Goal: Complete application form: Fill out and submit a form for a specific purpose

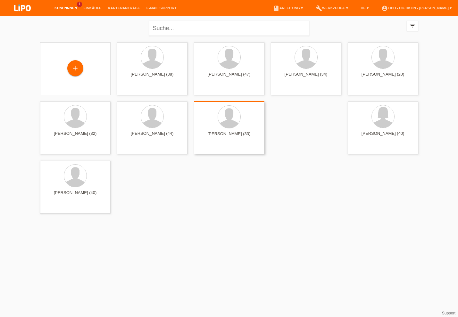
click at [74, 68] on div "+" at bounding box center [75, 68] width 15 height 11
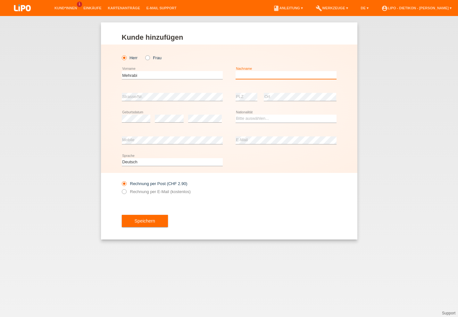
click at [320, 74] on input "text" at bounding box center [286, 75] width 101 height 8
drag, startPoint x: 164, startPoint y: 79, endPoint x: 55, endPoint y: 65, distance: 109.0
click at [122, 71] on input "Mehrabi" at bounding box center [172, 75] width 101 height 8
type input "D"
type input "Faisal"
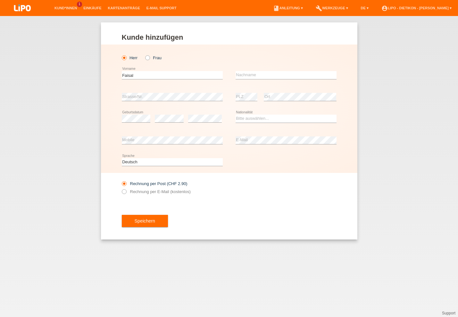
click at [241, 81] on div "error Nachname" at bounding box center [286, 75] width 101 height 22
click at [243, 77] on input "text" at bounding box center [286, 75] width 101 height 8
type input "Mehrabi"
click at [189, 107] on div "error Strasse/Nr." at bounding box center [172, 97] width 101 height 22
click at [260, 119] on select "Bitte auswählen... Schweiz Deutschland Liechtenstein Österreich ------------ Af…" at bounding box center [286, 119] width 101 height 8
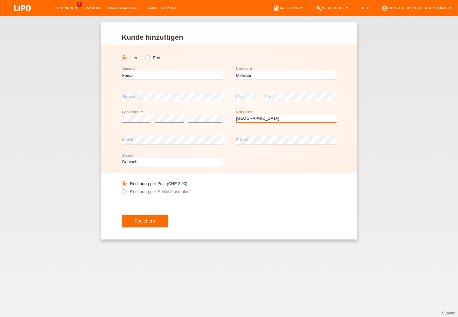
select select "AF"
click at [0, 0] on option "[GEOGRAPHIC_DATA]" at bounding box center [0, 0] width 0 height 0
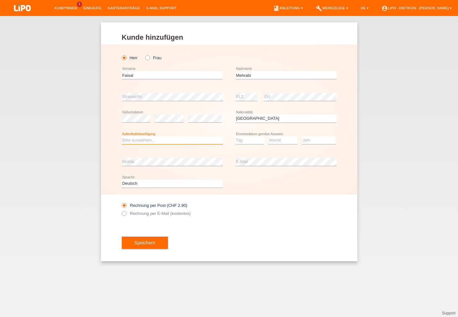
click at [187, 142] on select "Bitte auswählen... C B B - Flüchtlingsstatus Andere" at bounding box center [172, 141] width 101 height 8
select select "B"
click at [0, 0] on option "B" at bounding box center [0, 0] width 0 height 0
click at [239, 142] on select "Tag 01 02 03 04 05 06 07 08 09 10 11" at bounding box center [250, 141] width 29 height 8
select select "19"
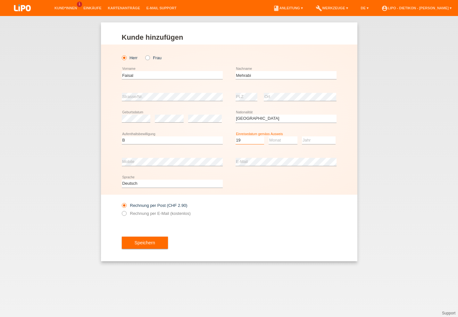
click at [0, 0] on option "19" at bounding box center [0, 0] width 0 height 0
click at [291, 140] on select "Monat 01 02 03 04 05 06 07 08 09 10 11" at bounding box center [283, 141] width 29 height 8
select select "02"
click at [0, 0] on option "02" at bounding box center [0, 0] width 0 height 0
click at [307, 140] on select "Jahr 2025 2024 2023 2022 2021 2020 2019 2018 2017 2016 2015 2014 2013 2012 2011…" at bounding box center [319, 141] width 34 height 8
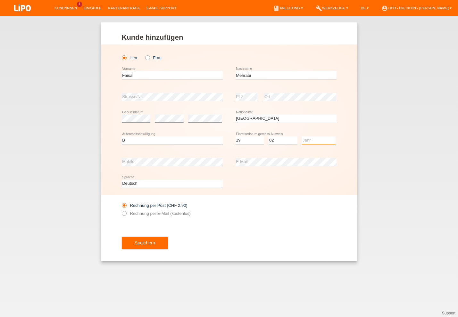
select select "2018"
click at [0, 0] on option "2018" at bounding box center [0, 0] width 0 height 0
click at [243, 155] on div "error E-Mail" at bounding box center [286, 162] width 101 height 22
click at [139, 214] on label "Rechnung per E-Mail (kostenlos)" at bounding box center [156, 213] width 69 height 5
click at [126, 214] on input "Rechnung per E-Mail (kostenlos)" at bounding box center [124, 215] width 4 height 8
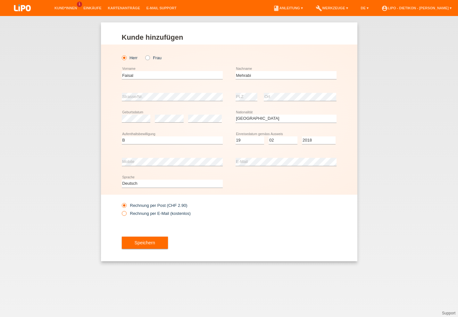
radio input "true"
click at [161, 249] on button "Speichern" at bounding box center [145, 243] width 46 height 12
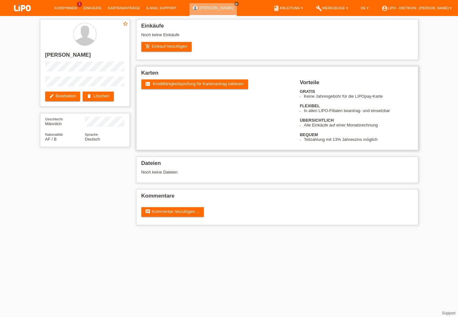
click at [202, 91] on div "fact_check Kreditfähigkeitsprüfung für Kartenantrag initiieren" at bounding box center [220, 92] width 159 height 24
click at [203, 86] on span "Kreditfähigkeitsprüfung für Kartenantrag initiieren" at bounding box center [198, 83] width 91 height 5
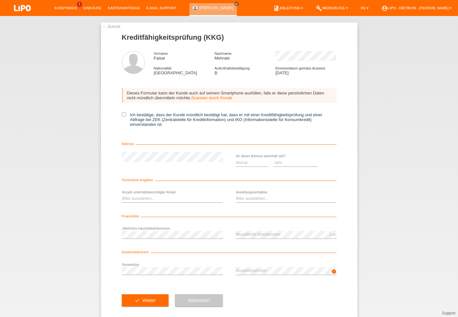
click at [212, 112] on div "Dieses Formular kann der Kunde auch auf seinem Smartphone ausfüllen, falls er d…" at bounding box center [229, 110] width 215 height 56
click at [215, 117] on label "Ich bestätige, dass der Kunde mündlich bestätigt hat, dass er mit einer Kreditf…" at bounding box center [229, 120] width 215 height 14
click at [126, 117] on input "Ich bestätige, dass der Kunde mündlich bestätigt hat, dass er mit einer Kreditf…" at bounding box center [124, 115] width 4 height 4
checkbox input "true"
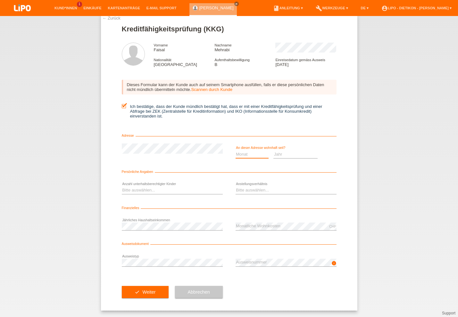
click at [239, 153] on select "Monat 01 02 03 04 05 06 07 08 09 10" at bounding box center [252, 154] width 33 height 8
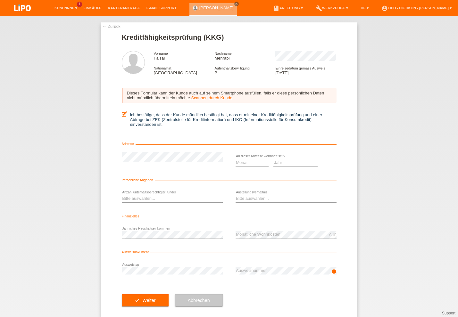
click at [111, 27] on link "← Zurück" at bounding box center [112, 26] width 18 height 5
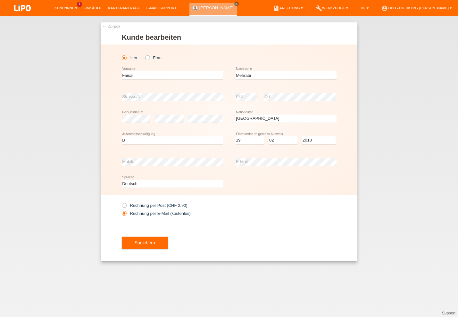
select select "AF"
select select "B"
select select "19"
select select "02"
select select "2018"
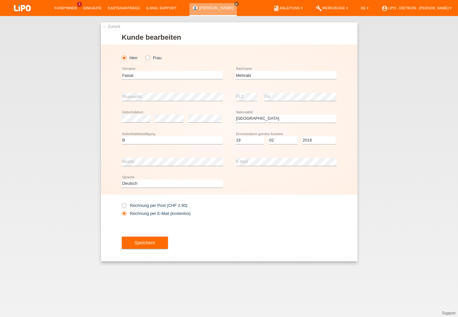
click at [164, 237] on div "Speichern" at bounding box center [229, 242] width 215 height 37
click at [164, 242] on button "Speichern" at bounding box center [145, 243] width 46 height 12
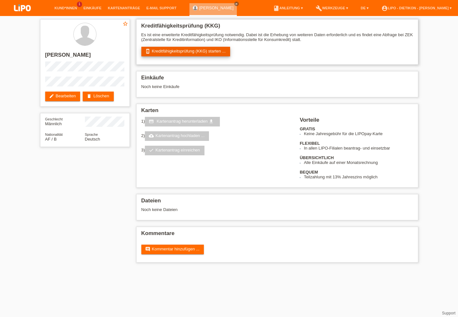
click at [199, 52] on link "perm_device_information Kreditfähigkeitsprüfung (KKG) starten ..." at bounding box center [185, 52] width 89 height 10
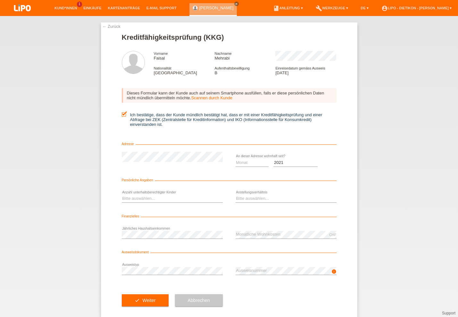
select select "2019"
click at [0, 0] on option "2019" at bounding box center [0, 0] width 0 height 0
click at [255, 166] on select "Monat 01 02 03 04 05 06 07 08 09 10" at bounding box center [252, 163] width 33 height 8
select select "02"
click at [0, 0] on option "02" at bounding box center [0, 0] width 0 height 0
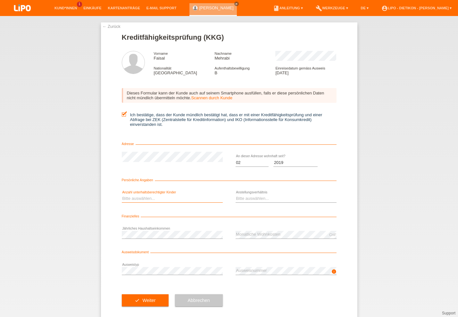
click at [187, 199] on select "Bitte auswählen... 0 1 2 3 4 5 6 7 8 9" at bounding box center [172, 199] width 101 height 8
select select "0"
click at [0, 0] on option "0" at bounding box center [0, 0] width 0 height 0
click at [239, 202] on select "Bitte auswählen... Unbefristet Befristet Lehrling/Student Pensioniert Nicht arb…" at bounding box center [286, 199] width 101 height 8
select select "UNLIMITED"
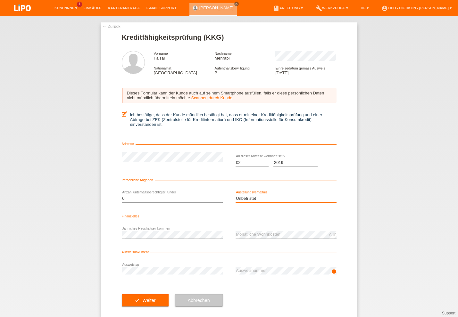
click at [0, 0] on option "Unbefristet" at bounding box center [0, 0] width 0 height 0
click at [269, 269] on div "info error Ausweisnummer" at bounding box center [286, 271] width 101 height 22
click at [160, 297] on button "check Weiter" at bounding box center [145, 301] width 47 height 12
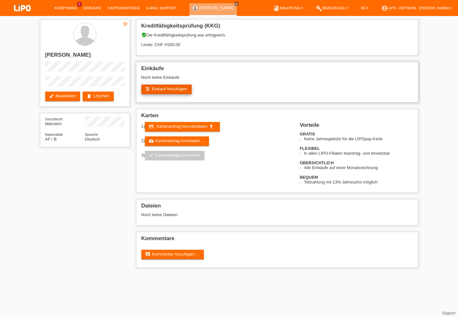
click at [190, 91] on link "add_shopping_cart Einkauf hinzufügen" at bounding box center [166, 90] width 51 height 10
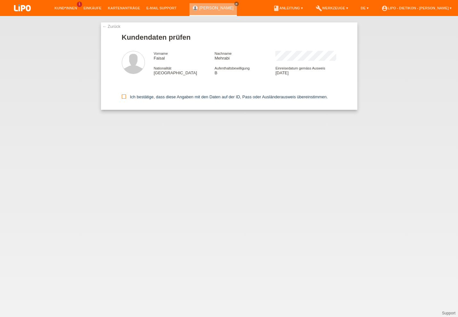
click at [182, 96] on label "Ich bestätige, dass diese Angaben mit den Daten auf der ID, Pass oder Ausländer…" at bounding box center [225, 97] width 206 height 5
click at [126, 96] on input "Ich bestätige, dass diese Angaben mit den Daten auf der ID, Pass oder Ausländer…" at bounding box center [124, 97] width 4 height 4
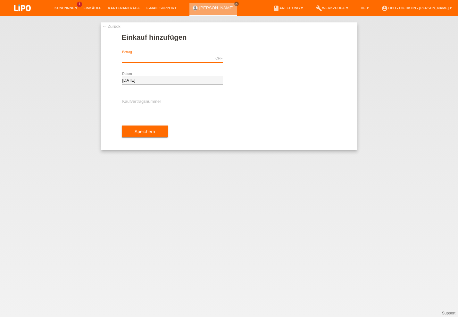
click at [176, 62] on input "text" at bounding box center [172, 59] width 101 height 8
type input "1504.25"
drag, startPoint x: 138, startPoint y: 101, endPoint x: 139, endPoint y: 165, distance: 64.4
click at [138, 101] on input "text" at bounding box center [172, 102] width 101 height 8
type input "XB1PPM"
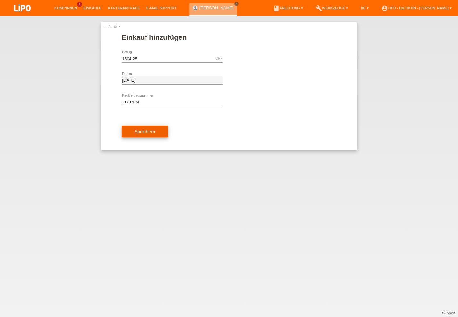
click at [166, 136] on button "Speichern" at bounding box center [145, 132] width 46 height 12
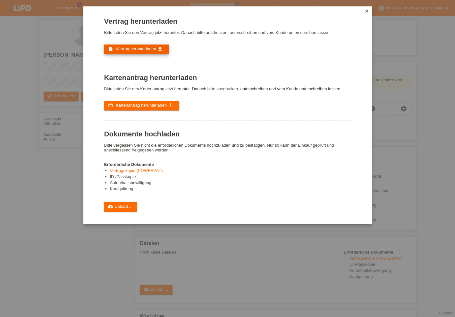
click at [150, 53] on link "description Vertrag herunterladen get_app" at bounding box center [136, 50] width 64 height 10
click at [155, 111] on link "credit_card Kartenantrag herunterladen get_app" at bounding box center [141, 106] width 75 height 10
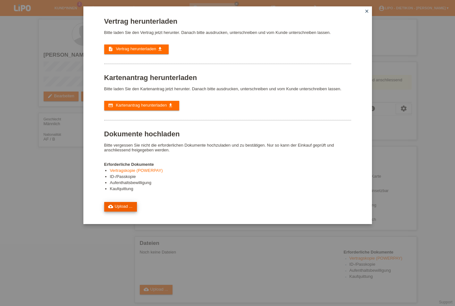
click at [122, 212] on link "cloud_upload Upload ..." at bounding box center [120, 207] width 33 height 10
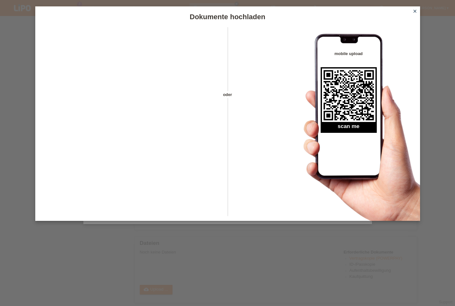
click at [414, 13] on icon "close" at bounding box center [414, 11] width 5 height 5
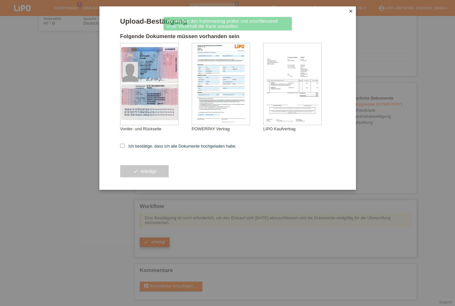
scroll to position [122, 0]
click at [166, 150] on form "Upload-Bestätigung Folgende Dokumente müssen vorhanden sein [GEOGRAPHIC_DATA][P…" at bounding box center [227, 103] width 215 height 173
click at [168, 147] on label "Ich bestätige, dass ich alle Dokumente hochgeladen habe." at bounding box center [178, 146] width 116 height 5
click at [124, 147] on input "Ich bestätige, dass ich alle Dokumente hochgeladen habe." at bounding box center [122, 146] width 4 height 4
checkbox input "true"
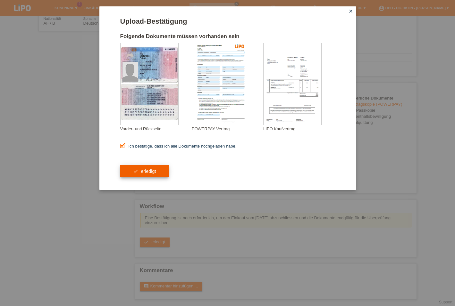
click at [147, 173] on button "check erledigt" at bounding box center [144, 171] width 49 height 12
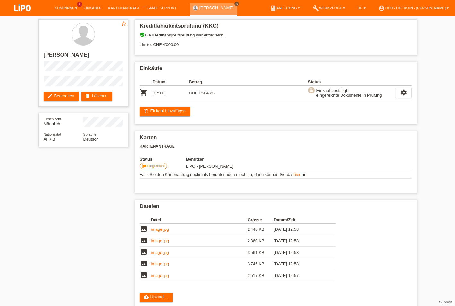
click at [235, 4] on icon "close" at bounding box center [236, 3] width 3 height 3
